Goal: Information Seeking & Learning: Learn about a topic

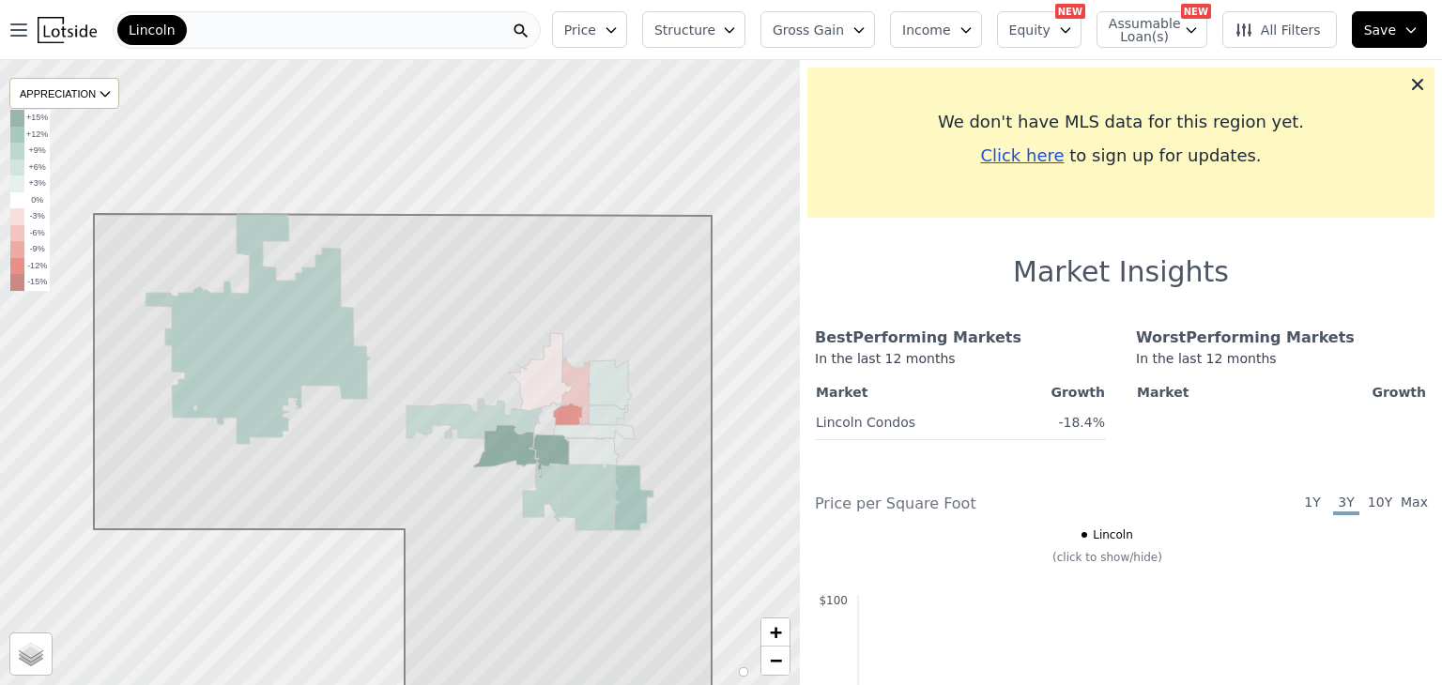
click at [241, 39] on div "Lincoln" at bounding box center [327, 30] width 428 height 38
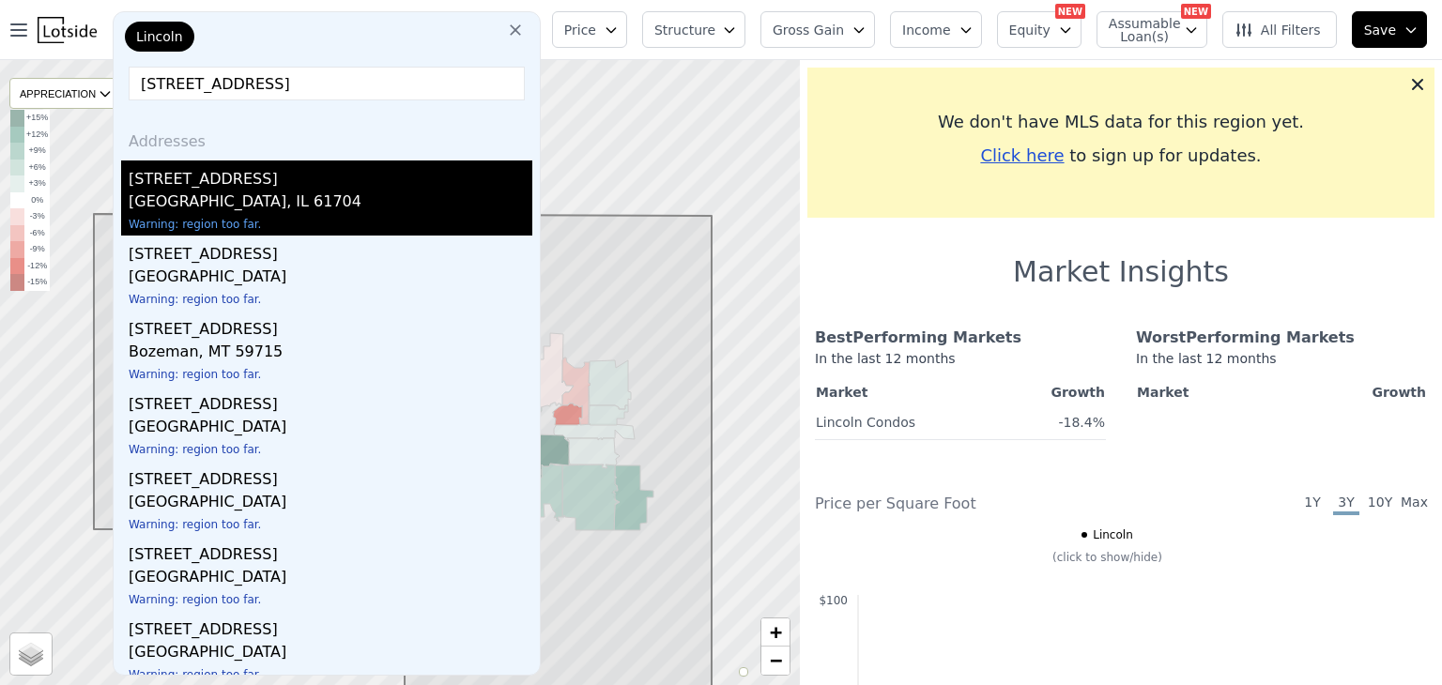
type input "[STREET_ADDRESS]"
click at [225, 200] on div "[GEOGRAPHIC_DATA], IL 61704" at bounding box center [331, 204] width 404 height 26
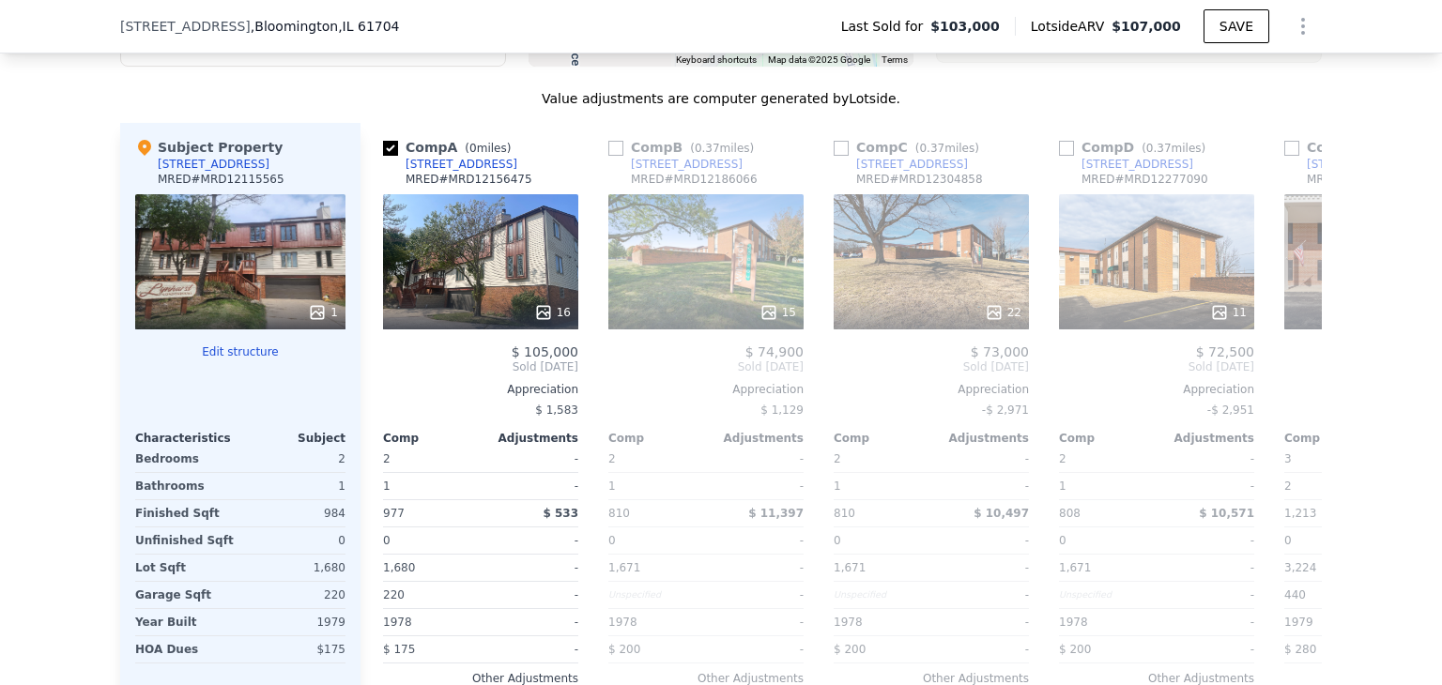
scroll to position [1948, 0]
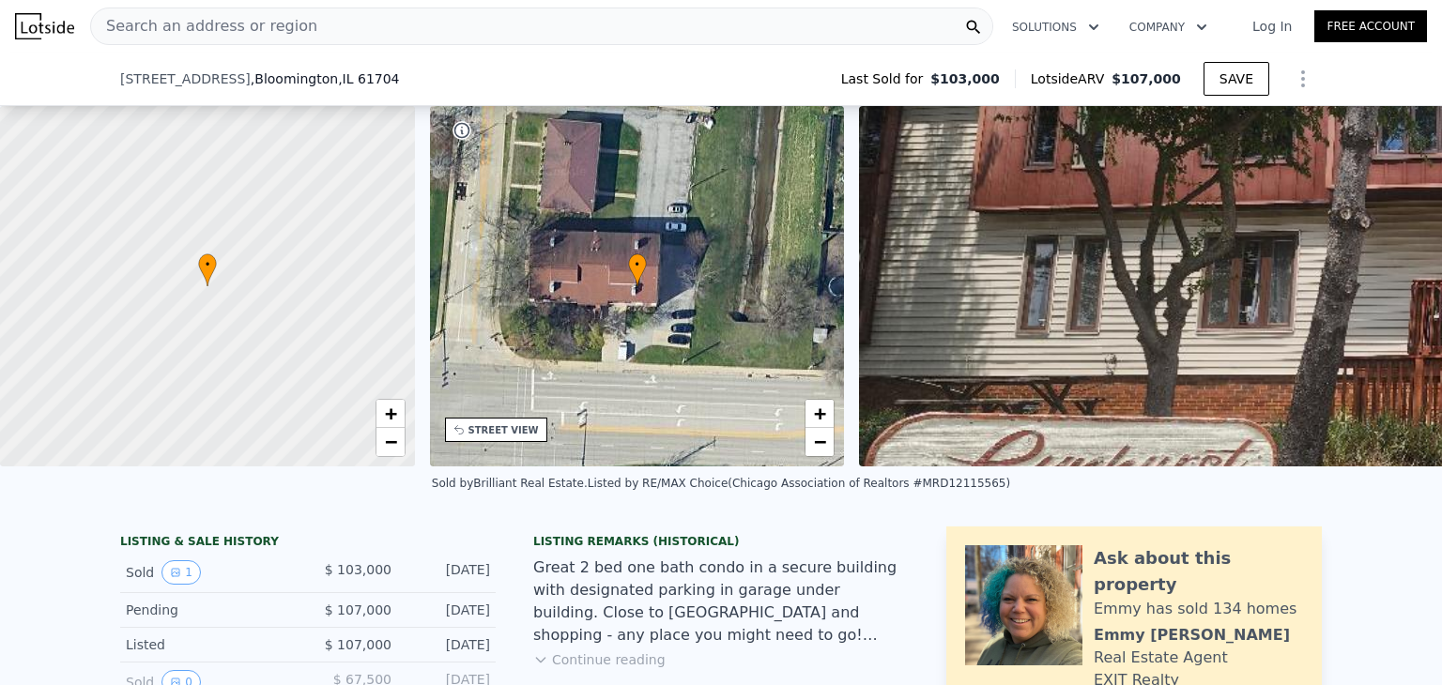
scroll to position [308, 0]
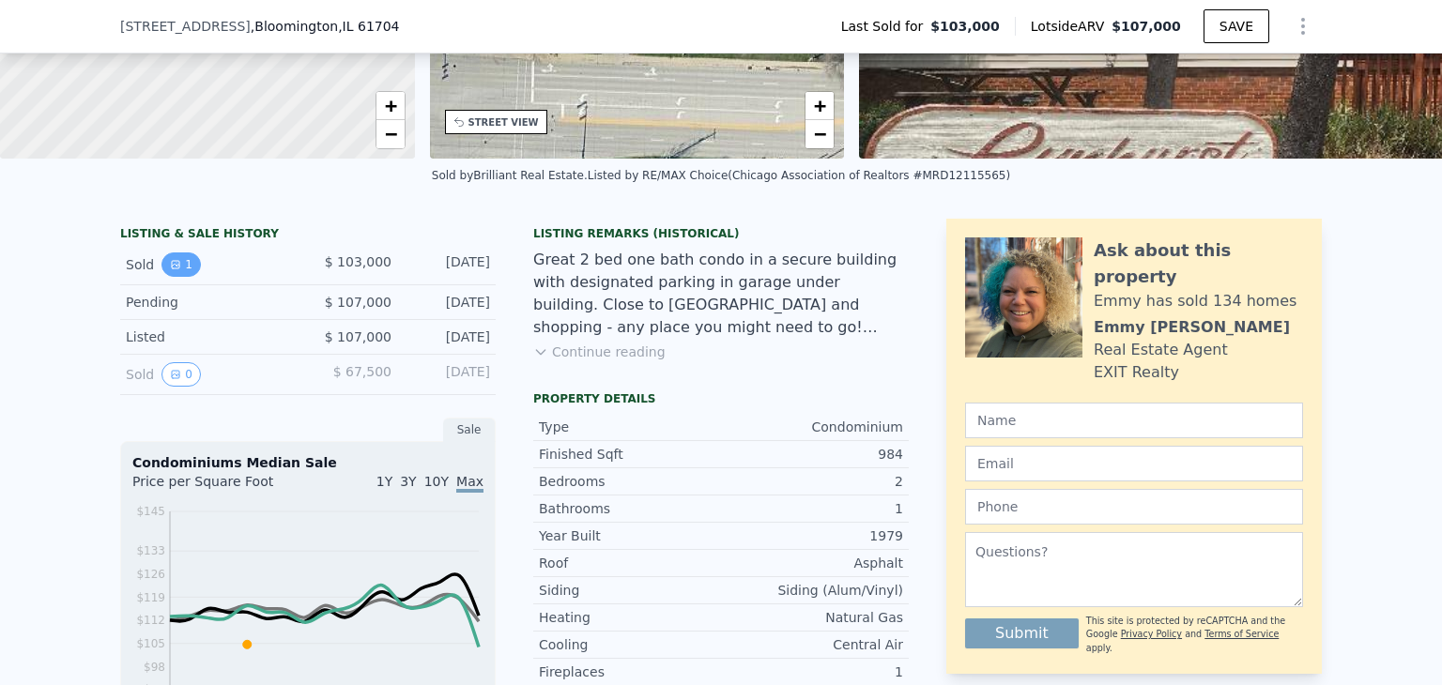
click at [173, 275] on button "1" at bounding box center [180, 265] width 39 height 24
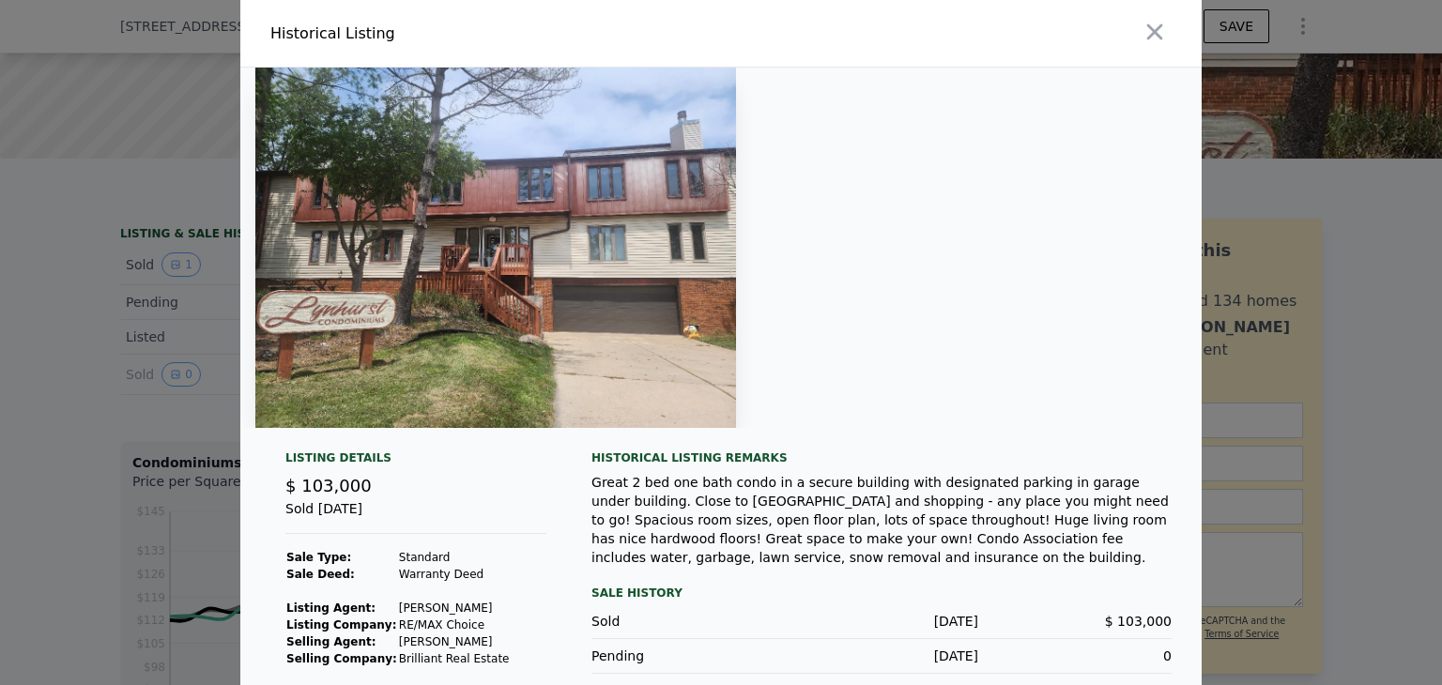
click at [707, 335] on img at bounding box center [495, 248] width 481 height 361
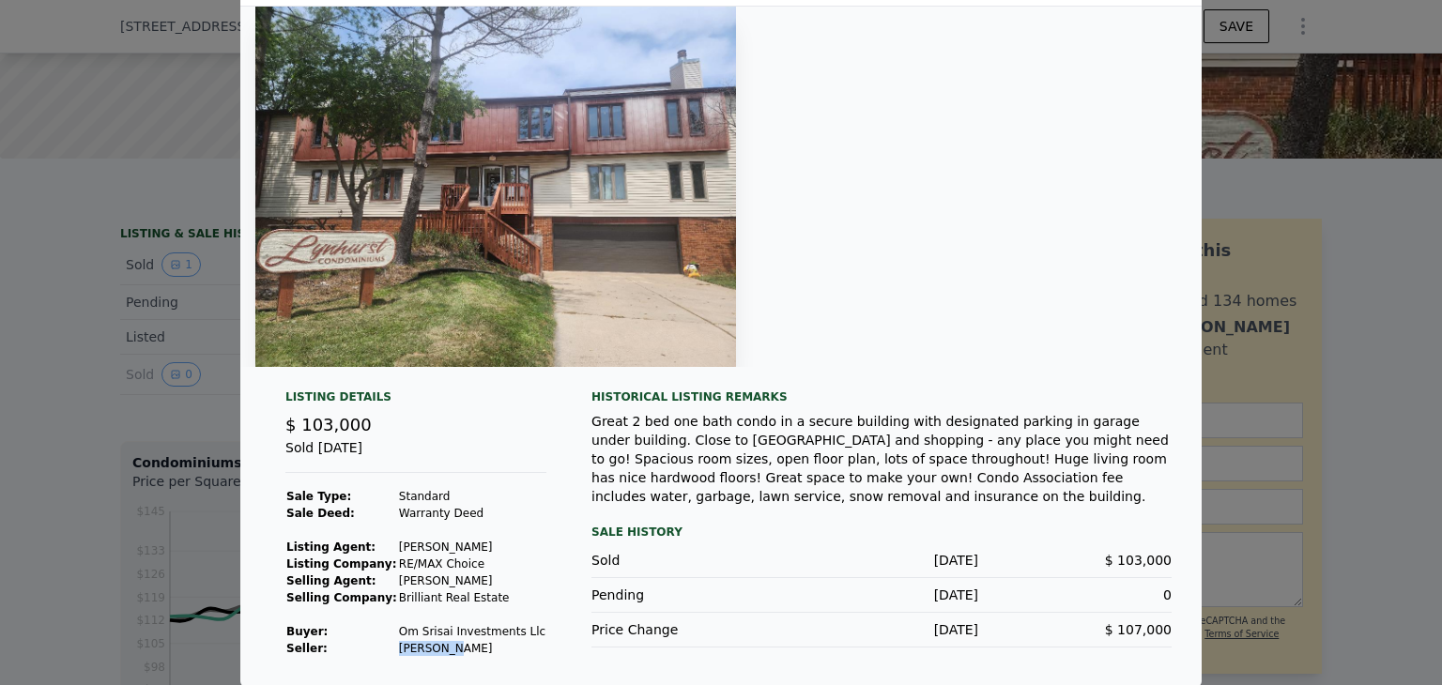
drag, startPoint x: 429, startPoint y: 650, endPoint x: 336, endPoint y: 649, distance: 93.0
click at [336, 649] on tr "Seller : [PERSON_NAME]" at bounding box center [415, 648] width 261 height 17
